Goal: Task Accomplishment & Management: Use online tool/utility

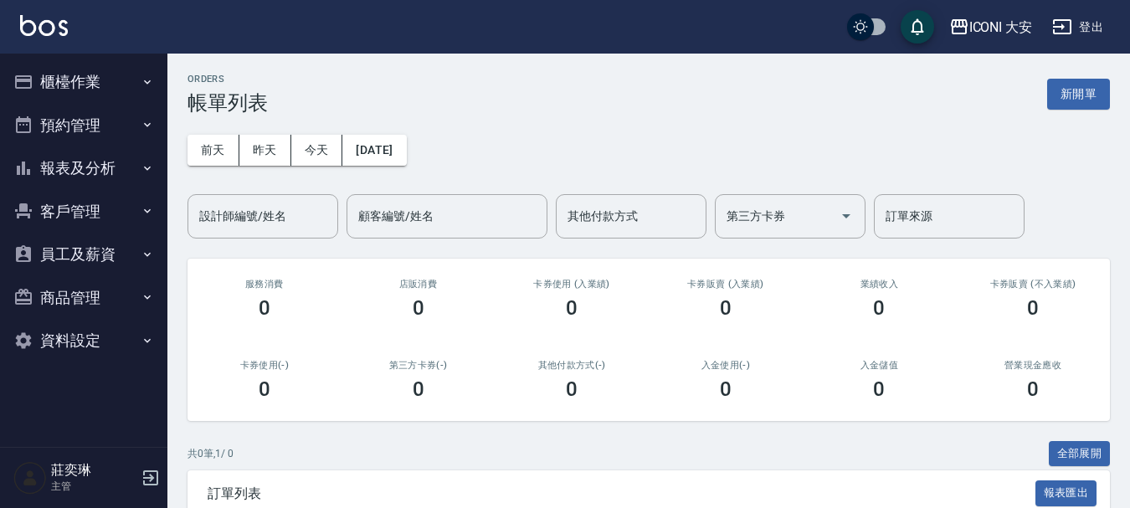
click at [102, 87] on button "櫃檯作業" at bounding box center [84, 82] width 154 height 44
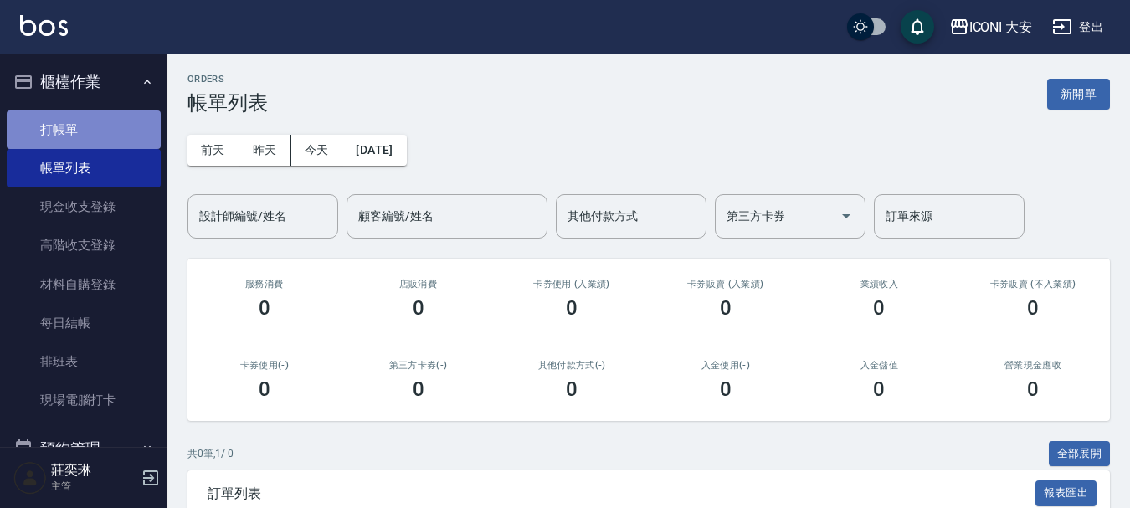
click at [99, 120] on link "打帳單" at bounding box center [84, 129] width 154 height 38
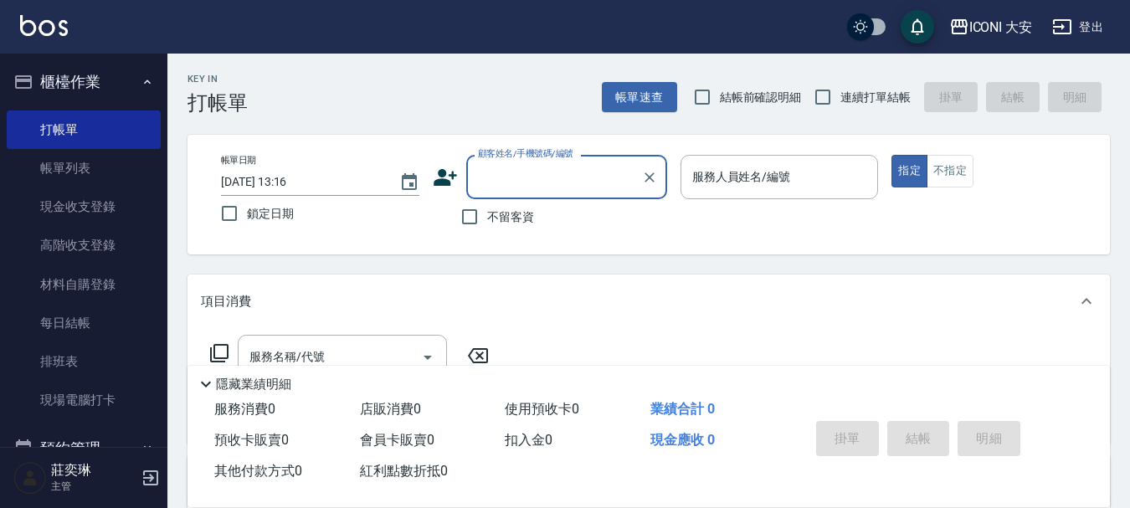
drag, startPoint x: 476, startPoint y: 223, endPoint x: 522, endPoint y: 216, distance: 46.6
click at [480, 222] on input "不留客資" at bounding box center [469, 216] width 35 height 35
checkbox input "true"
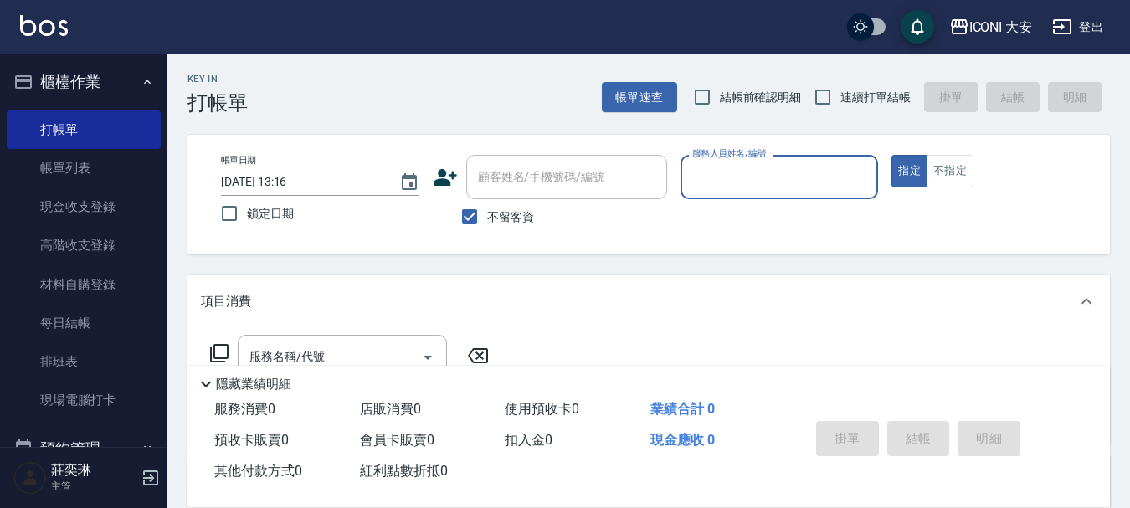
click at [847, 182] on input "服務人員姓名/編號" at bounding box center [779, 176] width 183 height 29
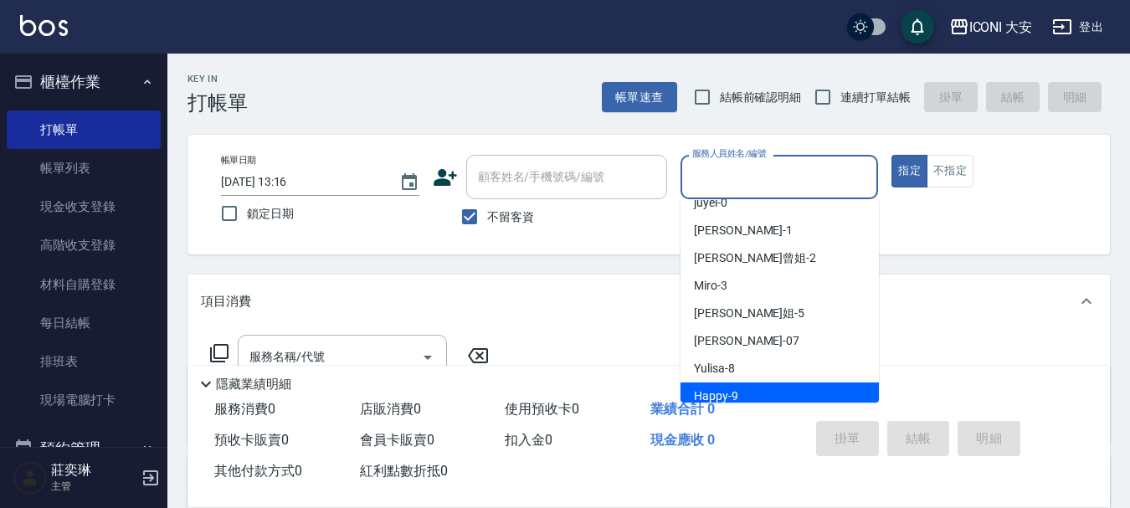
scroll to position [31, 0]
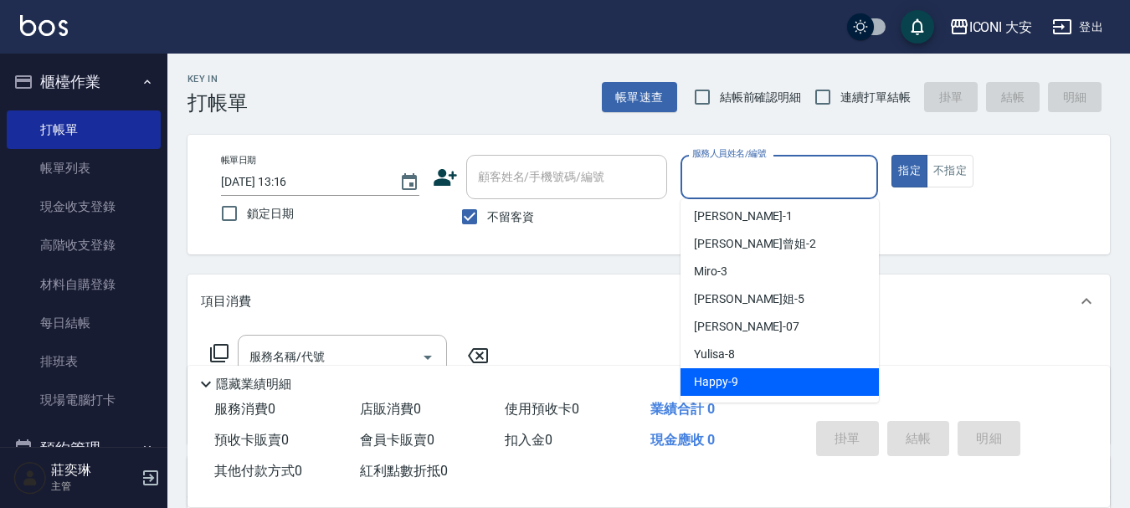
click at [740, 386] on div "Happy -9" at bounding box center [779, 382] width 198 height 28
type input "Happy-9"
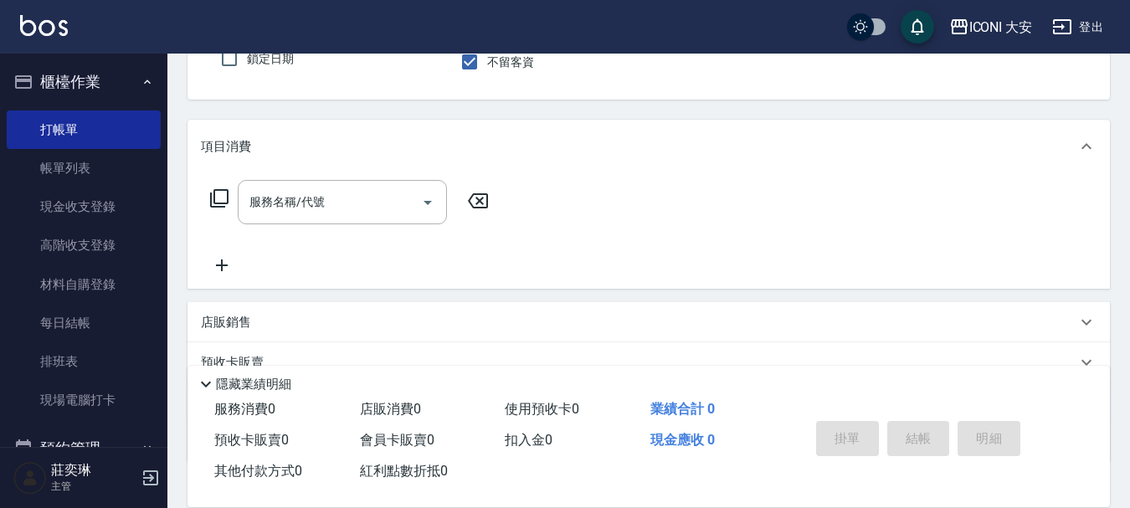
scroll to position [167, 0]
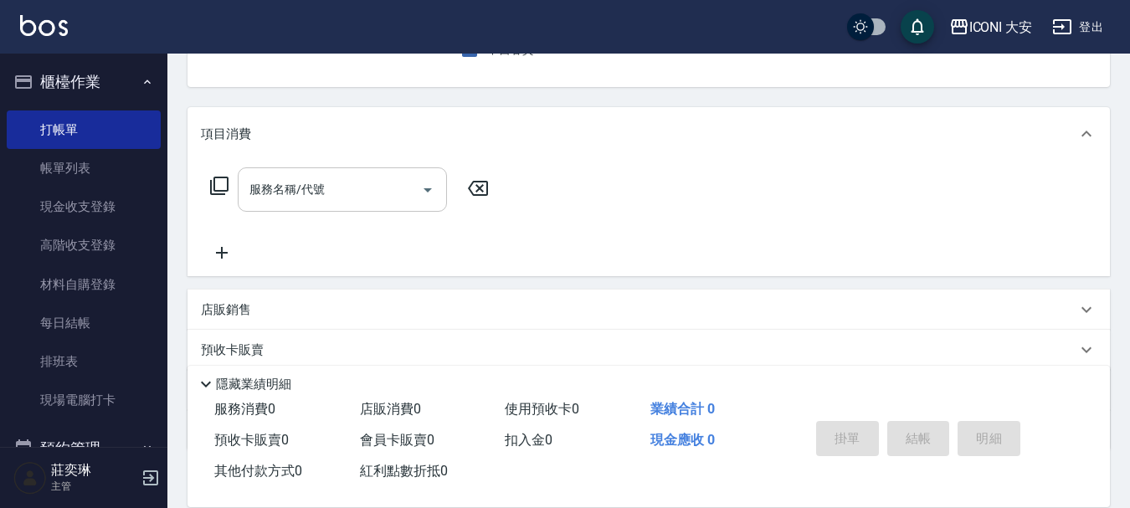
click at [300, 193] on div "服務名稱/代號 服務名稱/代號" at bounding box center [342, 189] width 209 height 44
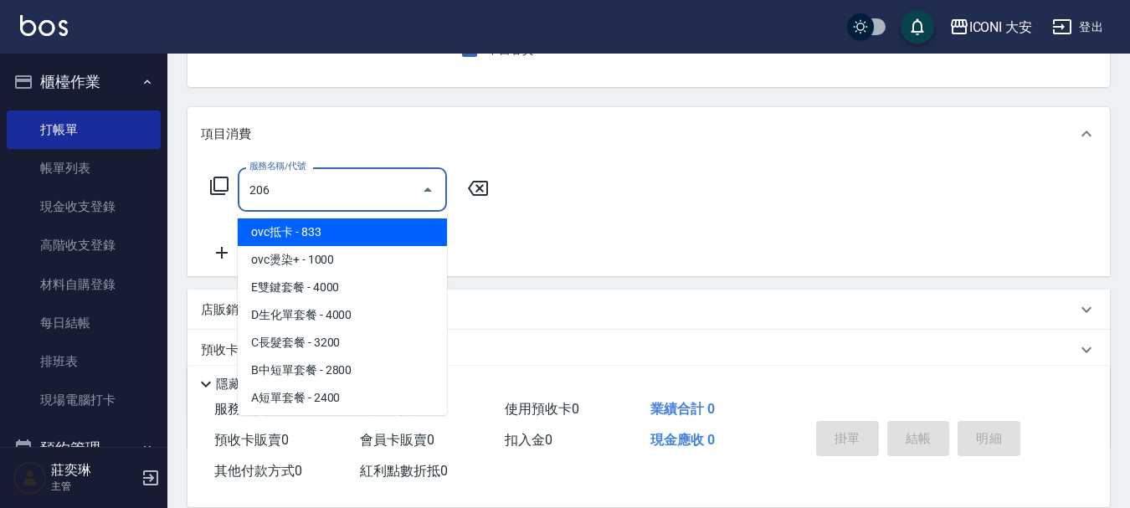
type input "洗髮(206)"
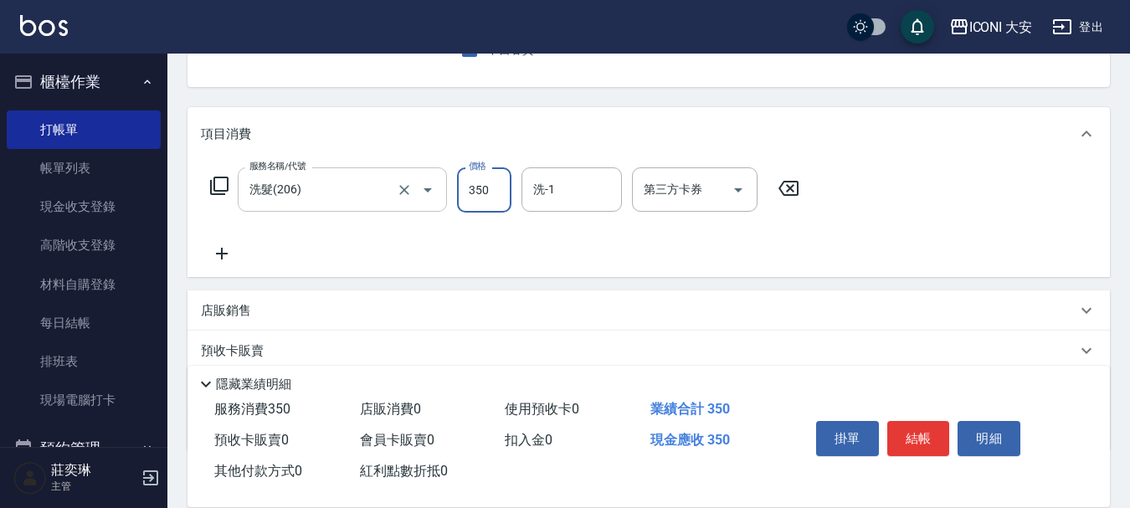
type input "350"
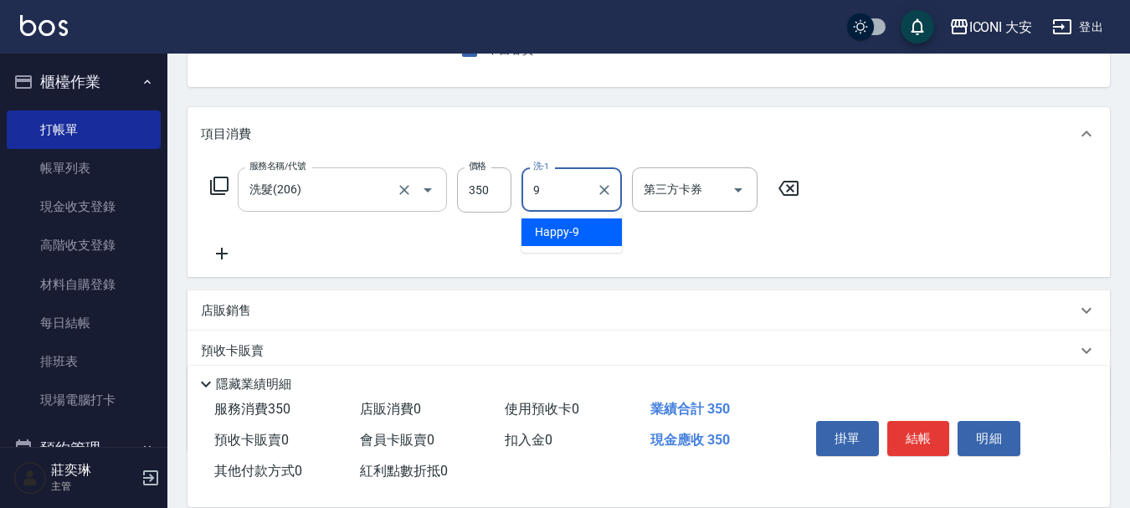
type input "Happy-9"
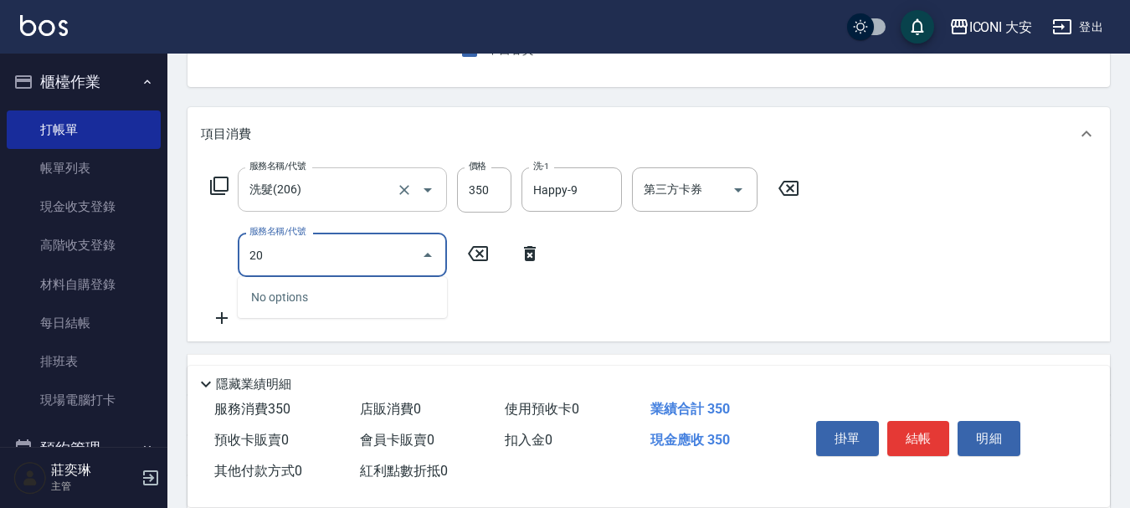
type input "2"
type input "[PERSON_NAME](701)"
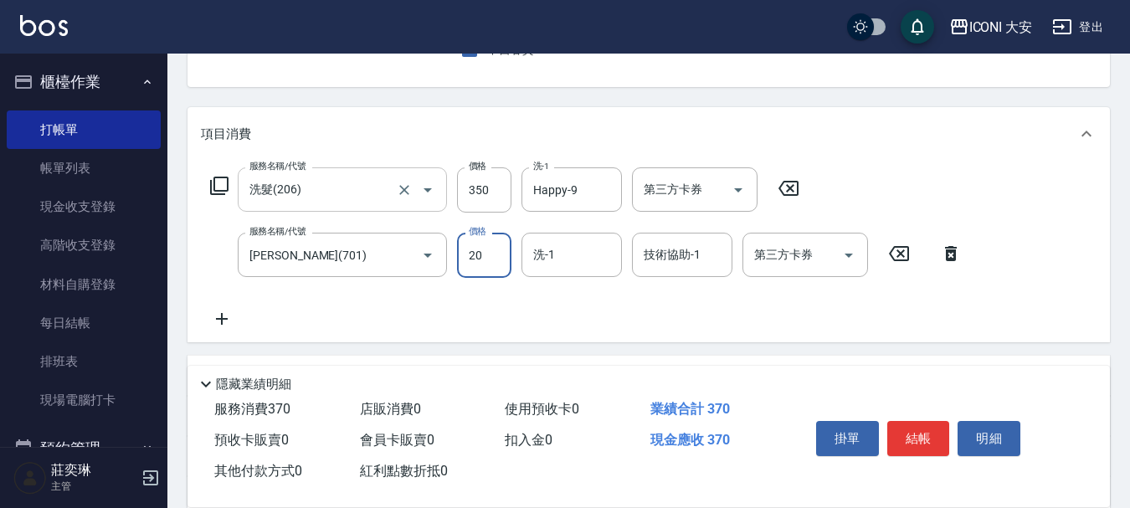
type input "20"
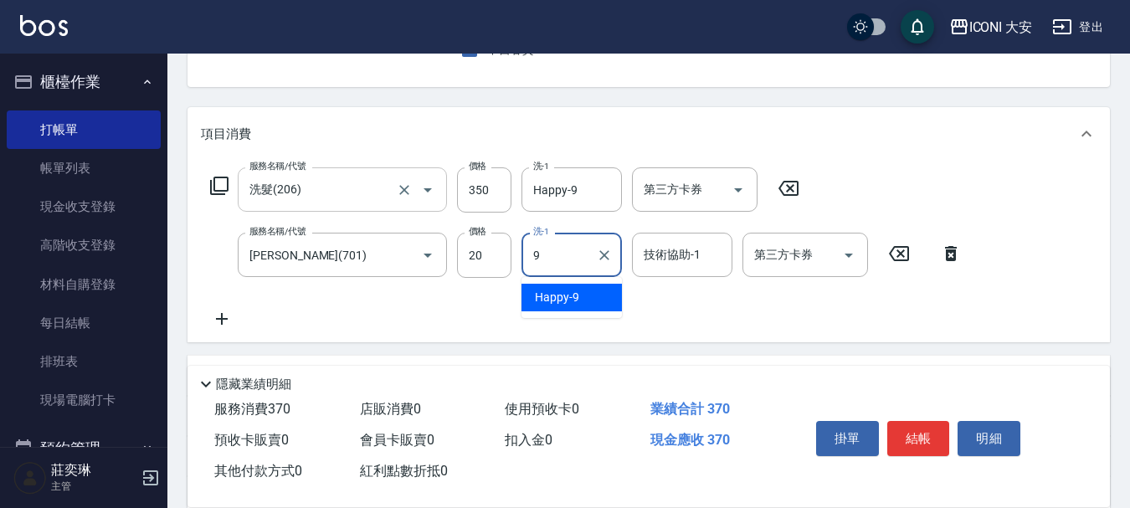
type input "Happy-9"
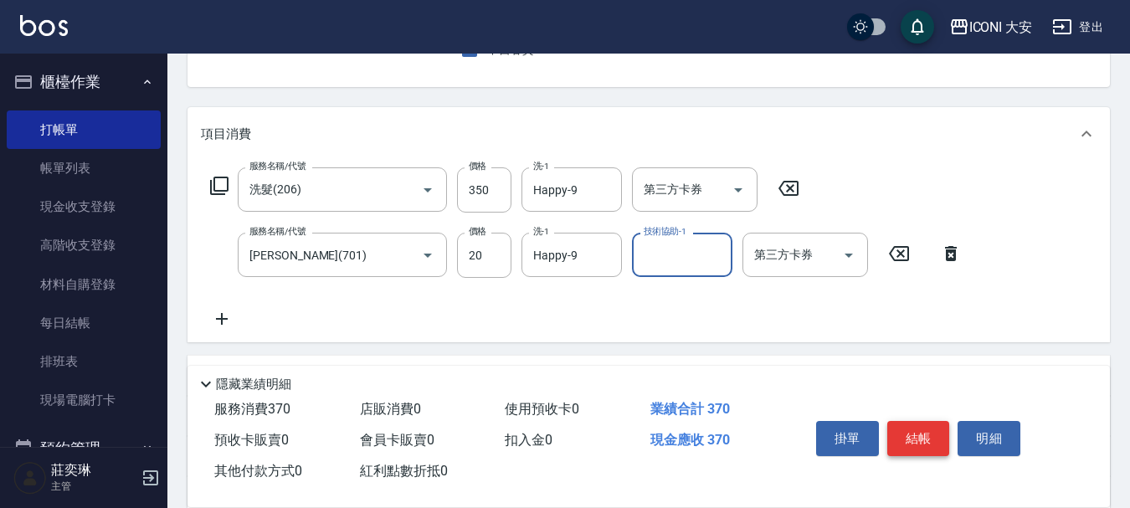
click at [919, 438] on button "結帳" at bounding box center [918, 438] width 63 height 35
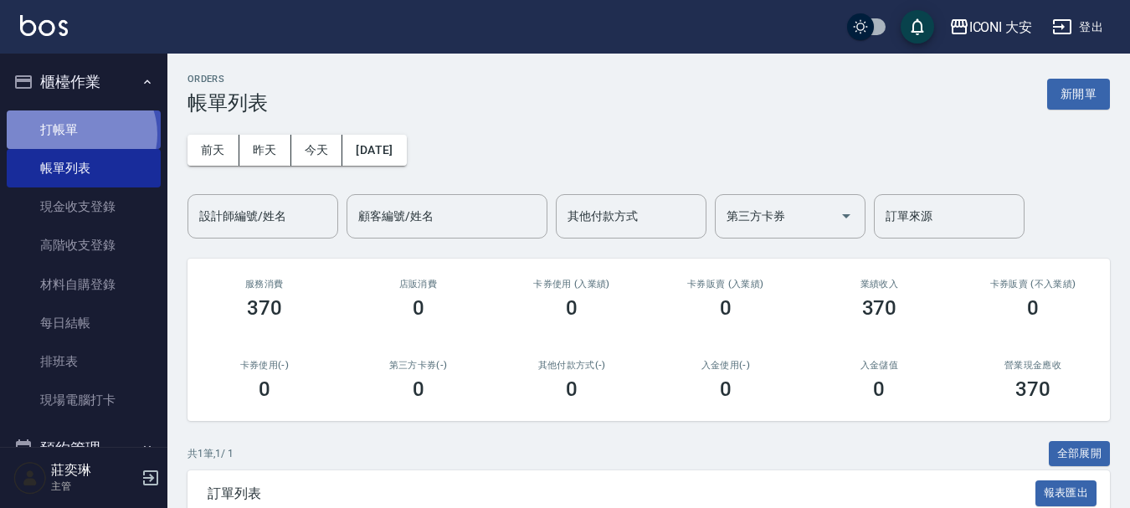
click at [79, 134] on link "打帳單" at bounding box center [84, 129] width 154 height 38
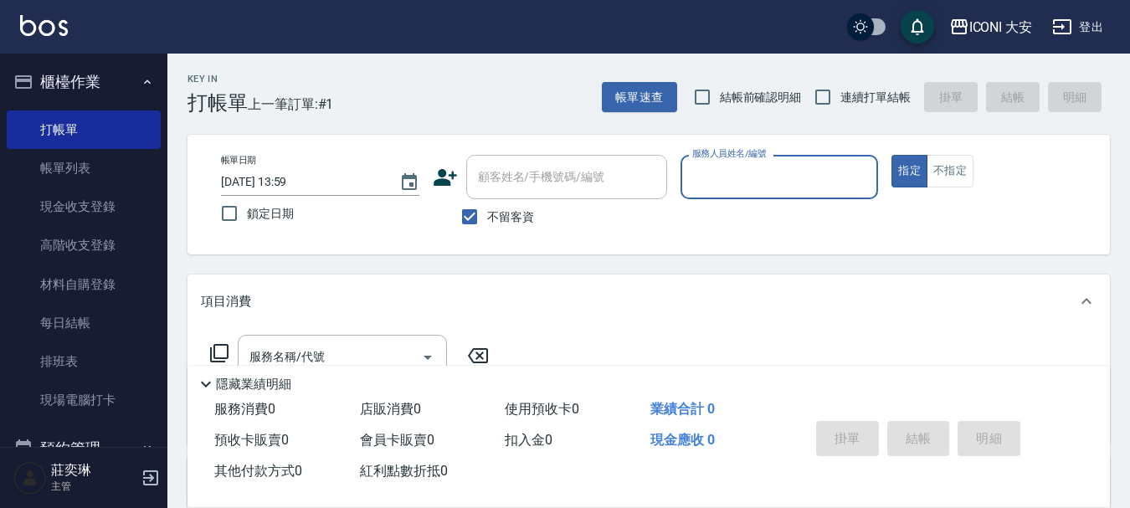
click at [758, 177] on input "服務人員姓名/編號" at bounding box center [779, 176] width 183 height 29
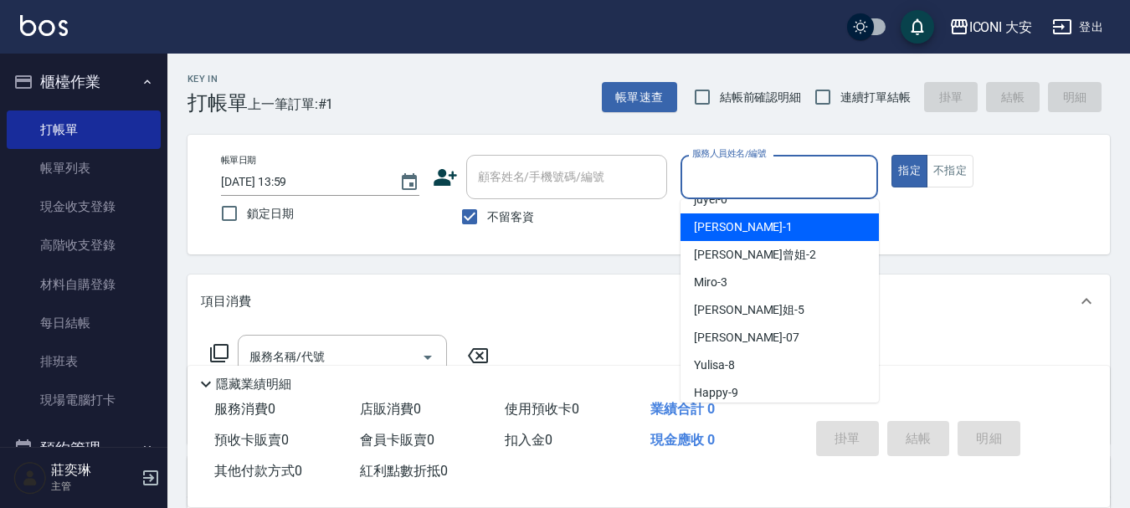
scroll to position [31, 0]
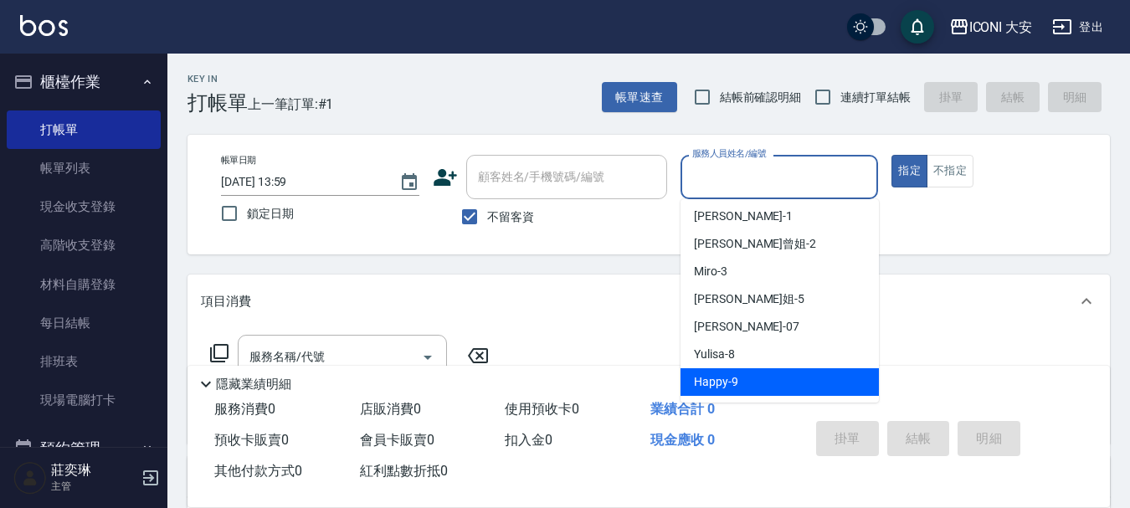
click at [753, 380] on div "Happy -9" at bounding box center [779, 382] width 198 height 28
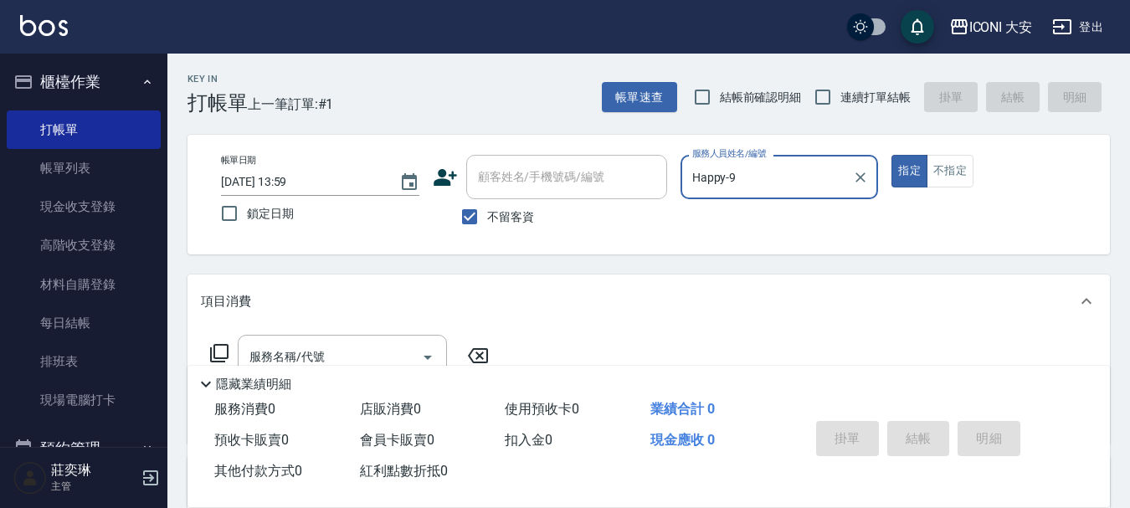
type input "Happy-9"
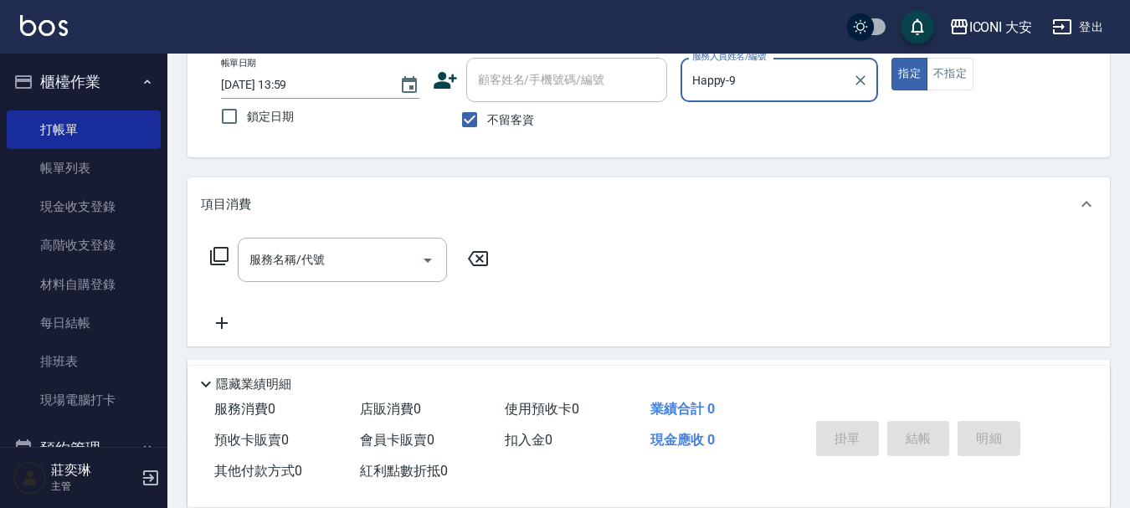
scroll to position [270, 0]
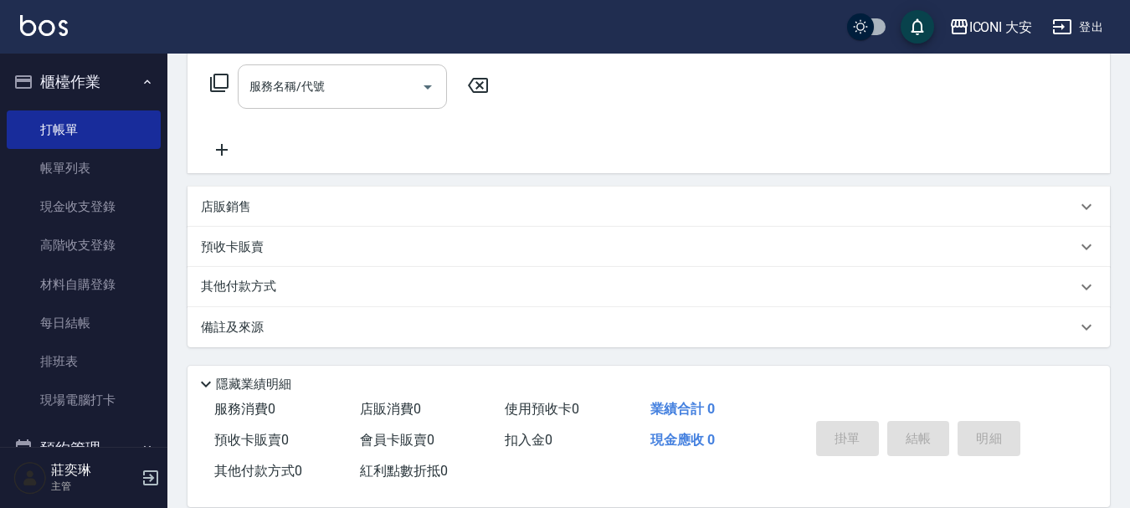
click at [368, 90] on input "服務名稱/代號" at bounding box center [329, 86] width 169 height 29
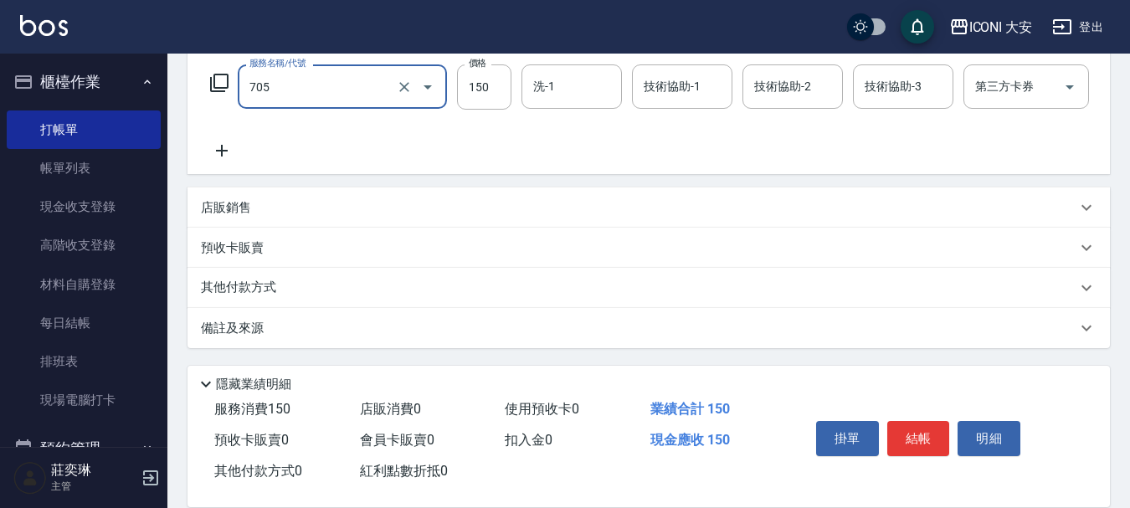
type input "吹風(705)"
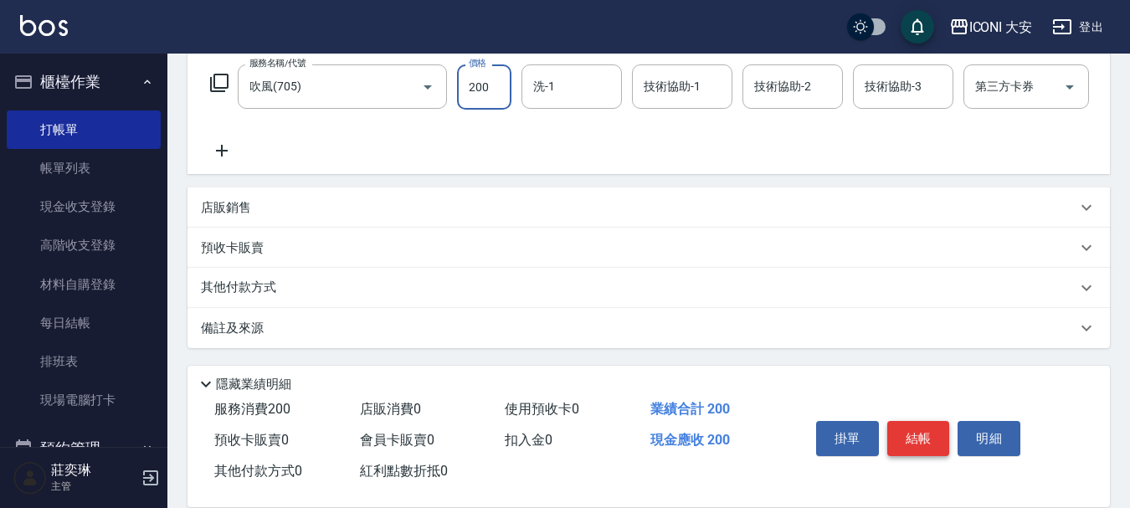
type input "200"
click at [910, 425] on button "結帳" at bounding box center [918, 438] width 63 height 35
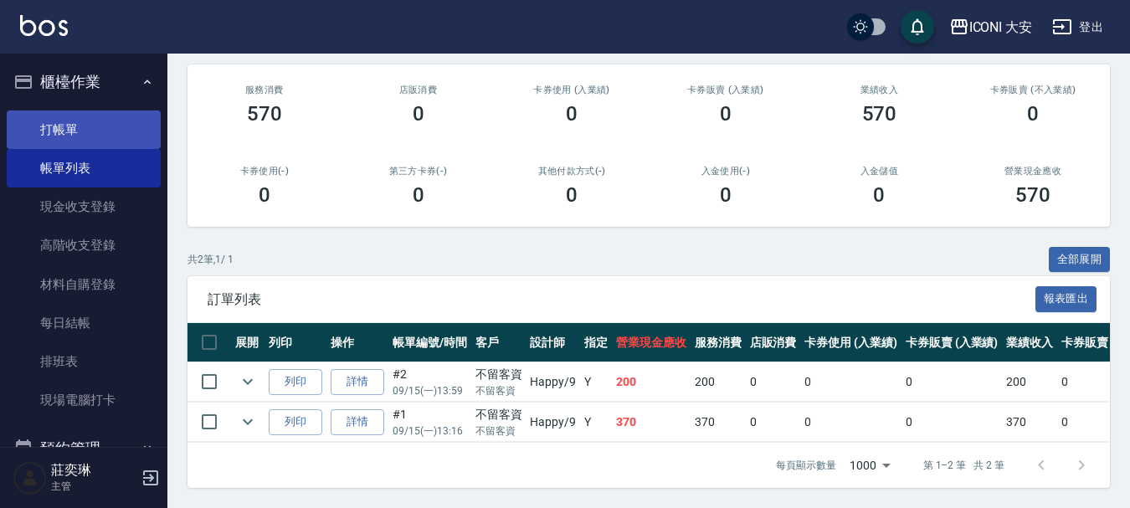
click at [62, 129] on link "打帳單" at bounding box center [84, 129] width 154 height 38
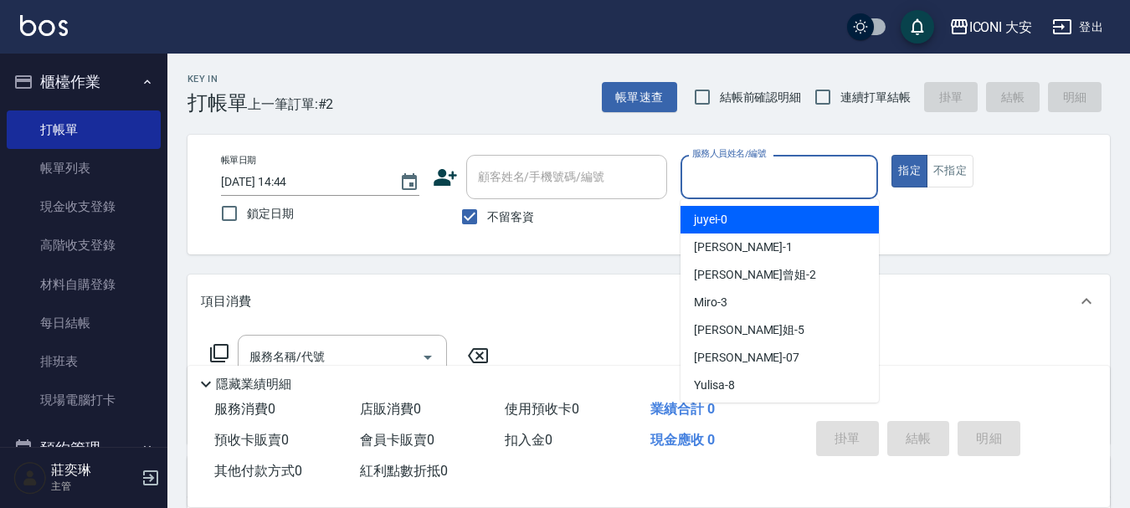
drag, startPoint x: 792, startPoint y: 181, endPoint x: 790, endPoint y: 162, distance: 18.5
click at [790, 176] on input "服務人員姓名/編號" at bounding box center [779, 176] width 183 height 29
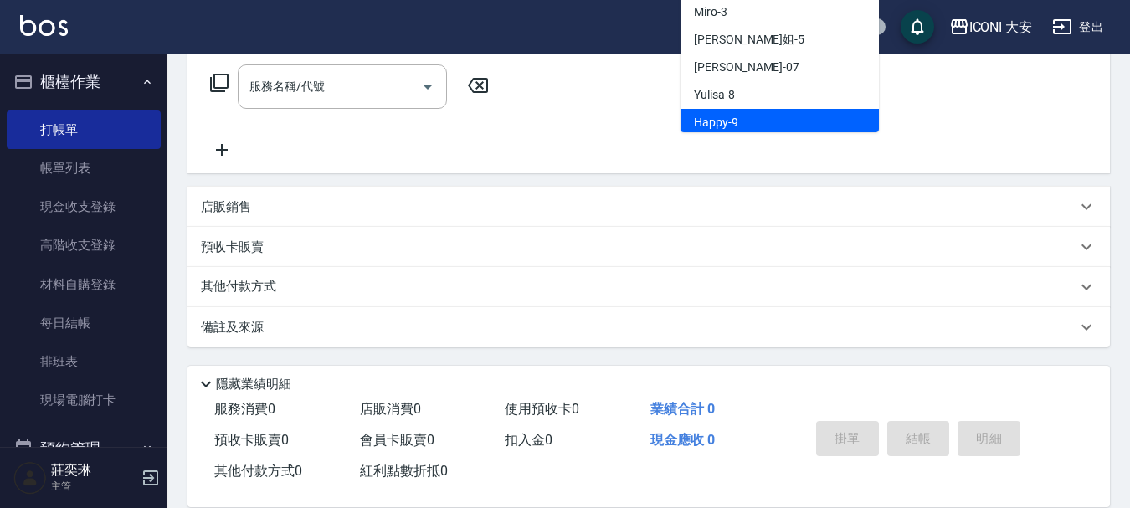
scroll to position [31, 0]
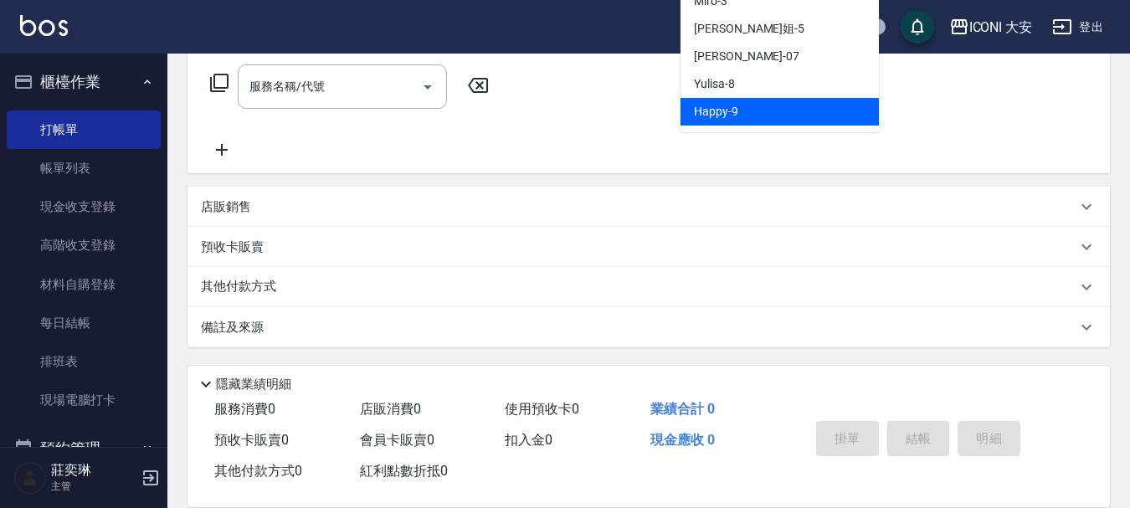
click at [723, 110] on span "Happy -9" at bounding box center [716, 112] width 44 height 18
type input "Happy-9"
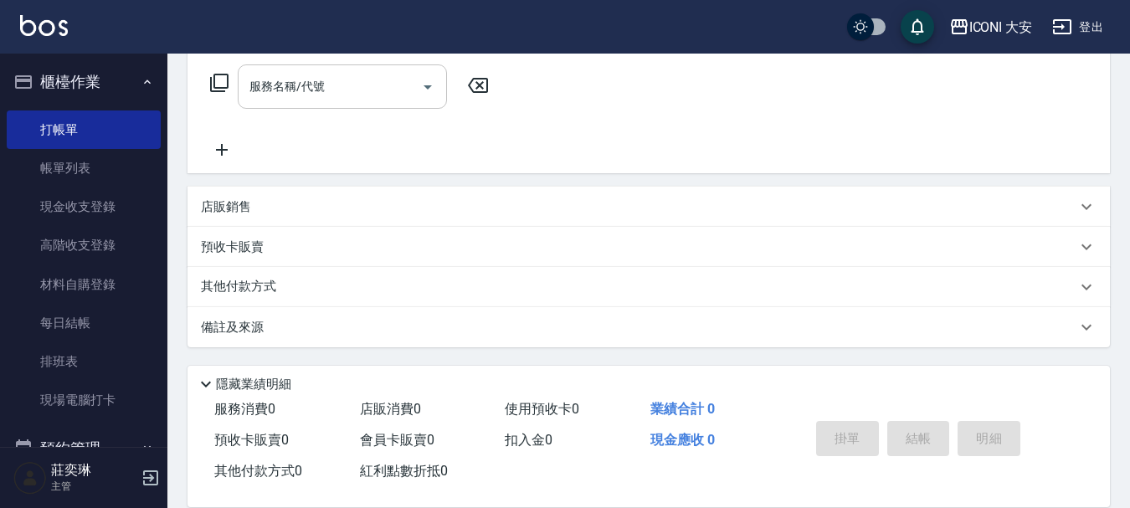
click at [391, 74] on input "服務名稱/代號" at bounding box center [329, 86] width 169 height 29
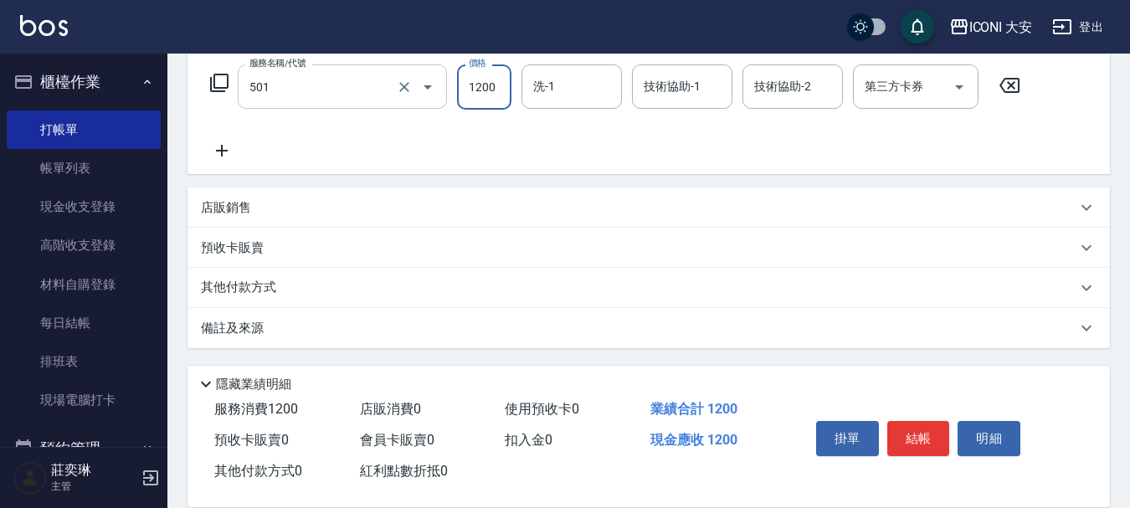
type input "染髮(501)"
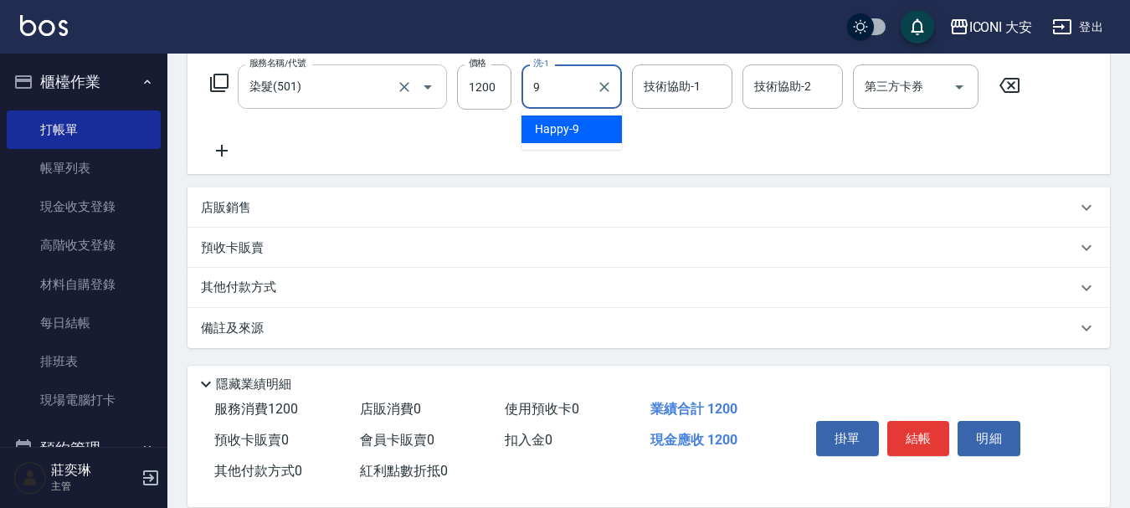
type input "Happy-9"
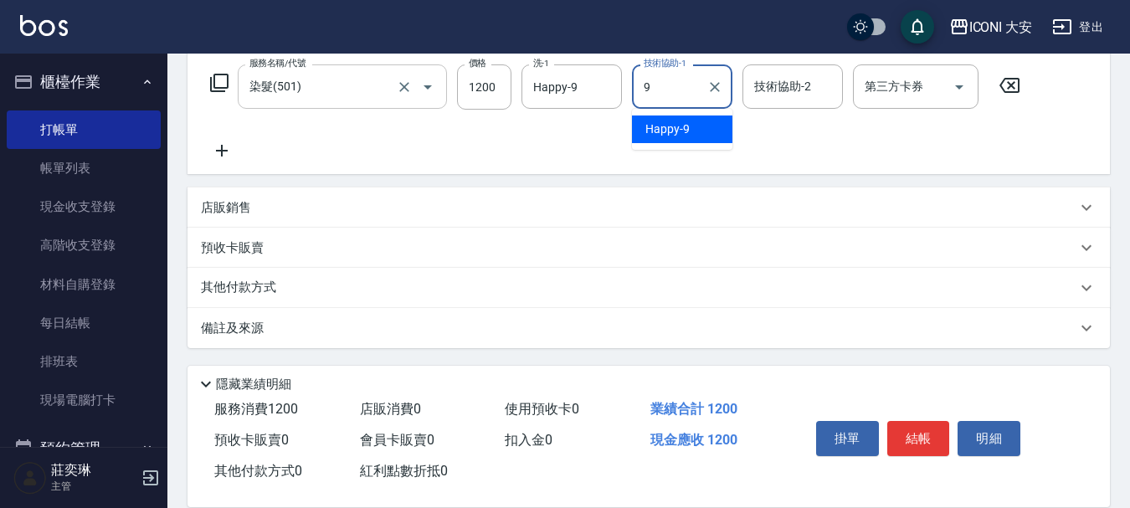
type input "Happy-9"
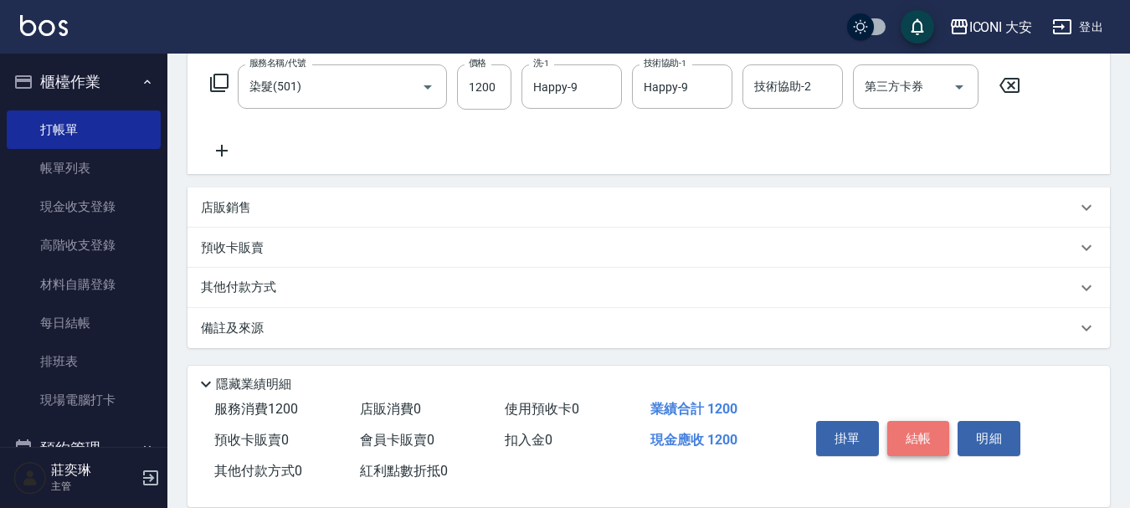
click at [911, 432] on button "結帳" at bounding box center [918, 438] width 63 height 35
